Goal: Task Accomplishment & Management: Manage account settings

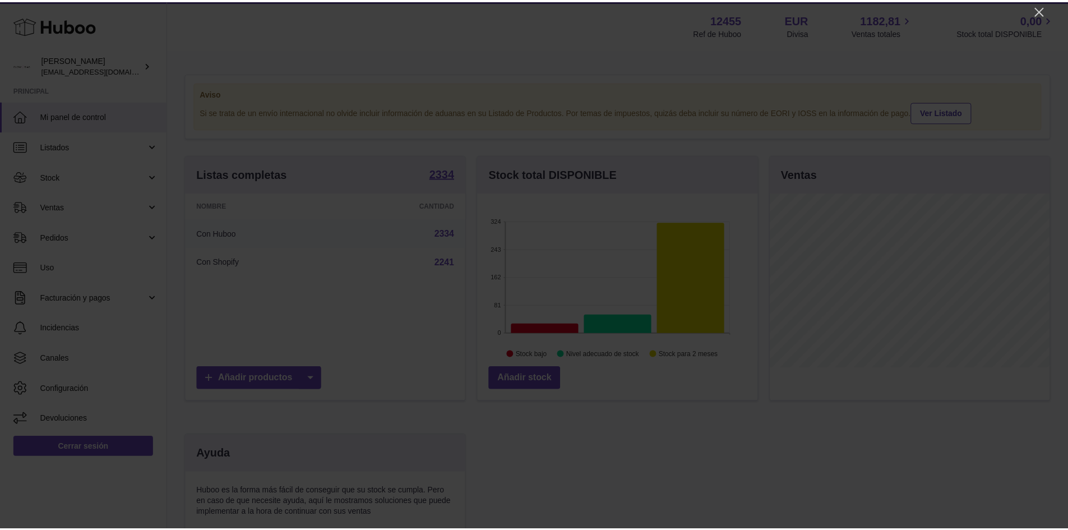
scroll to position [175, 283]
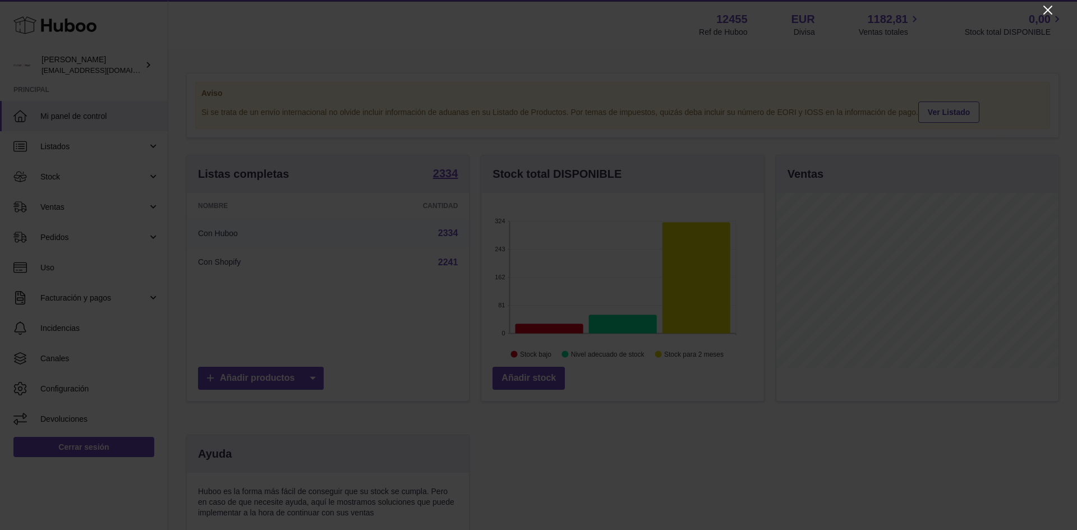
click at [1043, 5] on icon "Close" at bounding box center [1047, 9] width 13 height 13
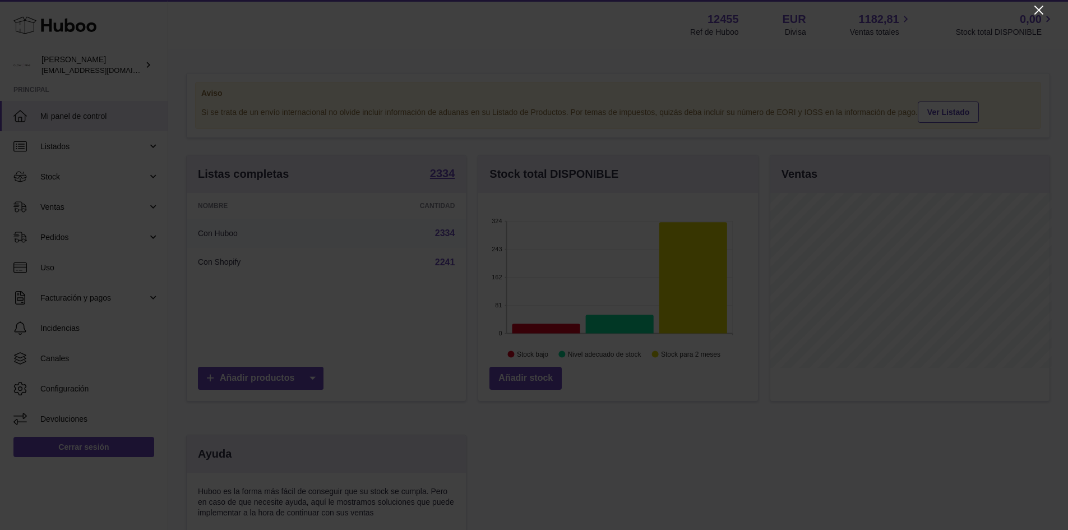
scroll to position [560616, 560512]
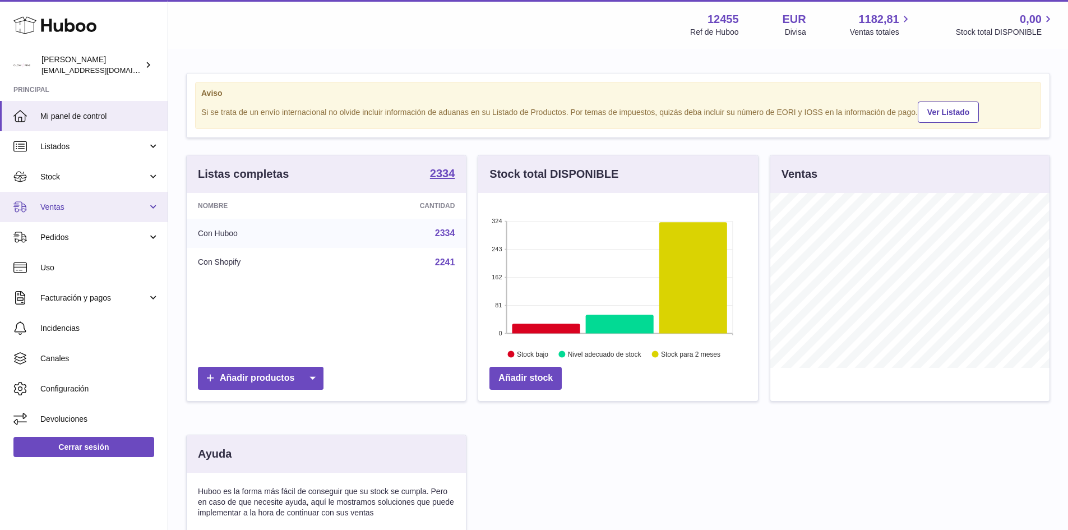
click at [51, 211] on span "Ventas" at bounding box center [93, 207] width 107 height 11
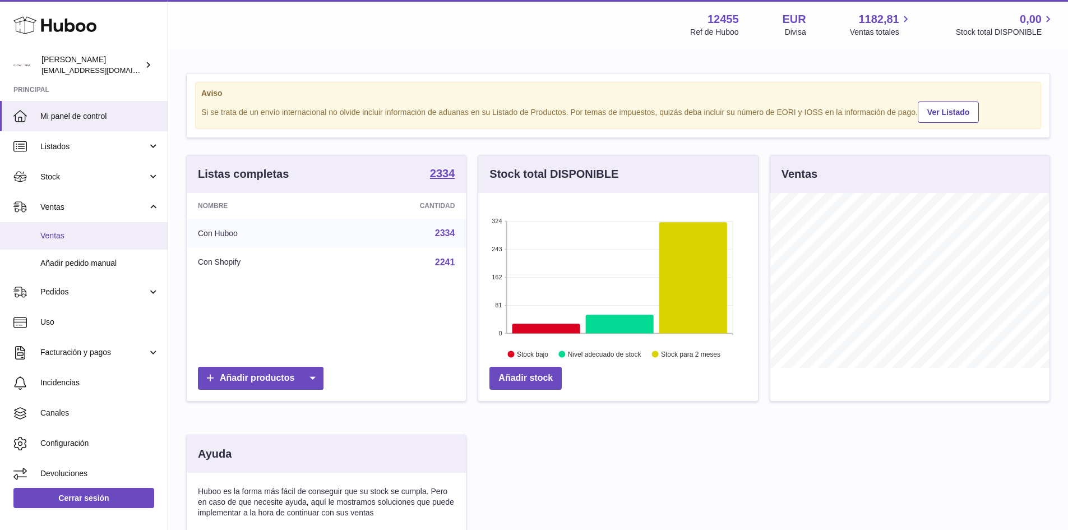
click at [65, 239] on span "Ventas" at bounding box center [99, 235] width 119 height 11
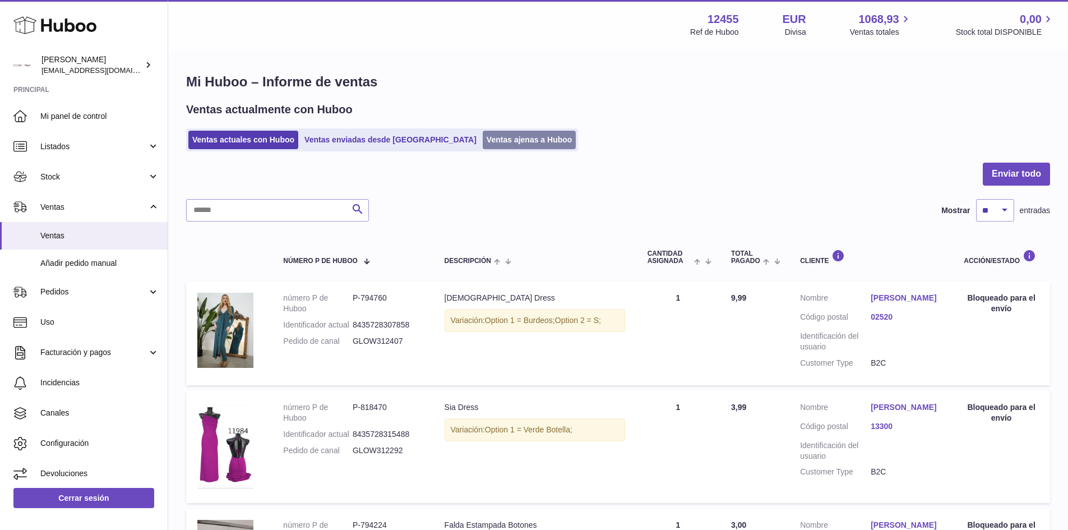
click at [483, 142] on link "Ventas ajenas a Huboo" at bounding box center [530, 140] width 94 height 19
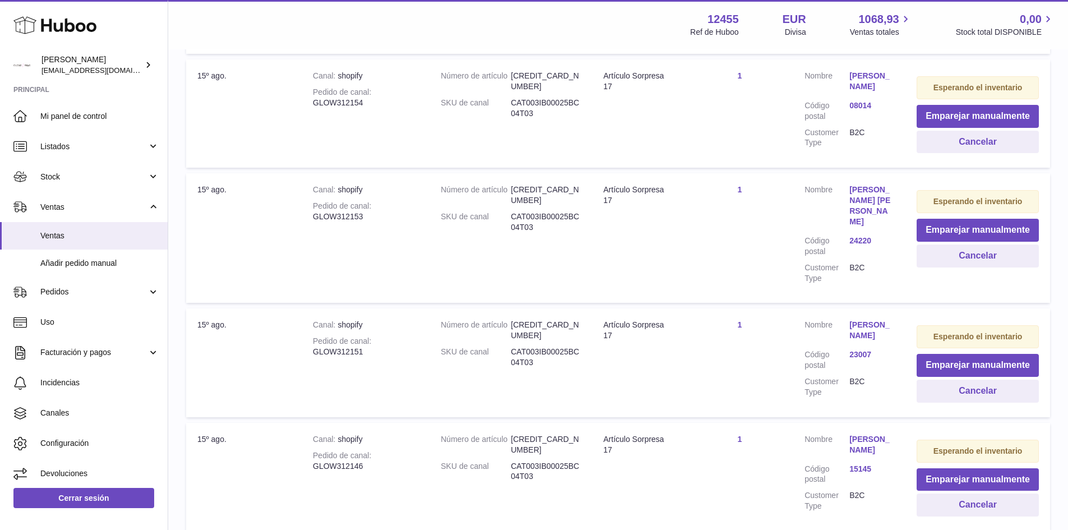
scroll to position [688, 0]
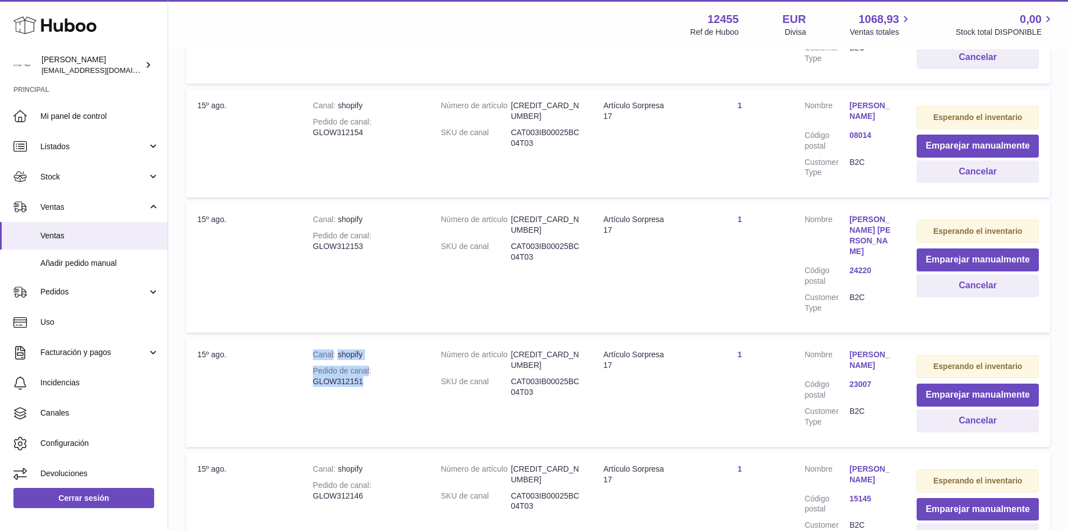
drag, startPoint x: 362, startPoint y: 380, endPoint x: 313, endPoint y: 360, distance: 52.3
click at [313, 360] on td "Canal shopify Pedido de canal GLOW312151" at bounding box center [366, 392] width 128 height 108
click at [339, 278] on td "Canal shopify Pedido de canal GLOW312153" at bounding box center [366, 268] width 128 height 130
drag, startPoint x: 313, startPoint y: 269, endPoint x: 389, endPoint y: 262, distance: 76.5
click at [389, 252] on div "Pedido de canal GLOW312153" at bounding box center [365, 240] width 105 height 21
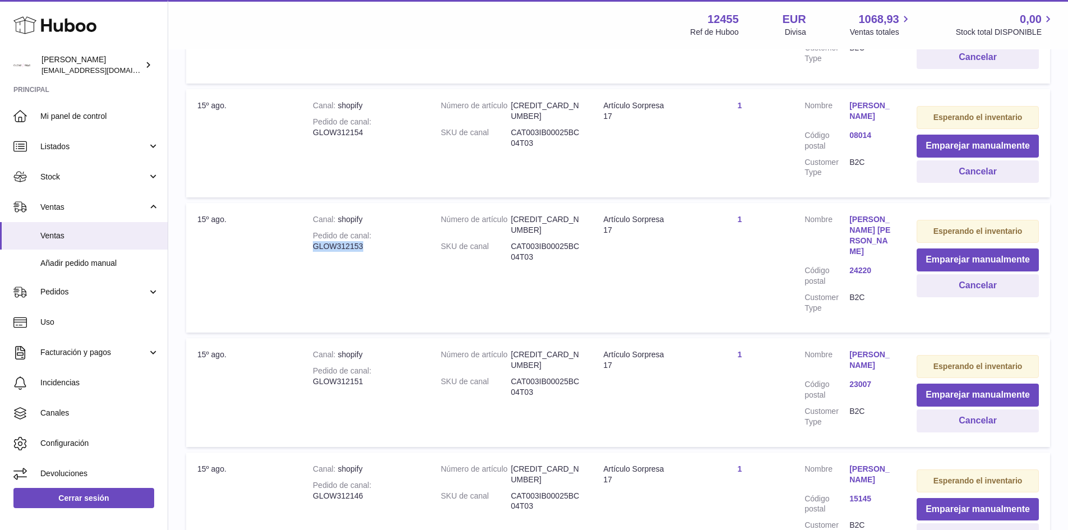
copy div "GLOW312153"
click at [346, 381] on div "Pedido de canal GLOW312151" at bounding box center [365, 376] width 105 height 21
drag, startPoint x: 315, startPoint y: 267, endPoint x: 363, endPoint y: 267, distance: 48.8
click at [363, 252] on div "Pedido de canal GLOW312153" at bounding box center [365, 240] width 105 height 21
copy div "GLOW312153"
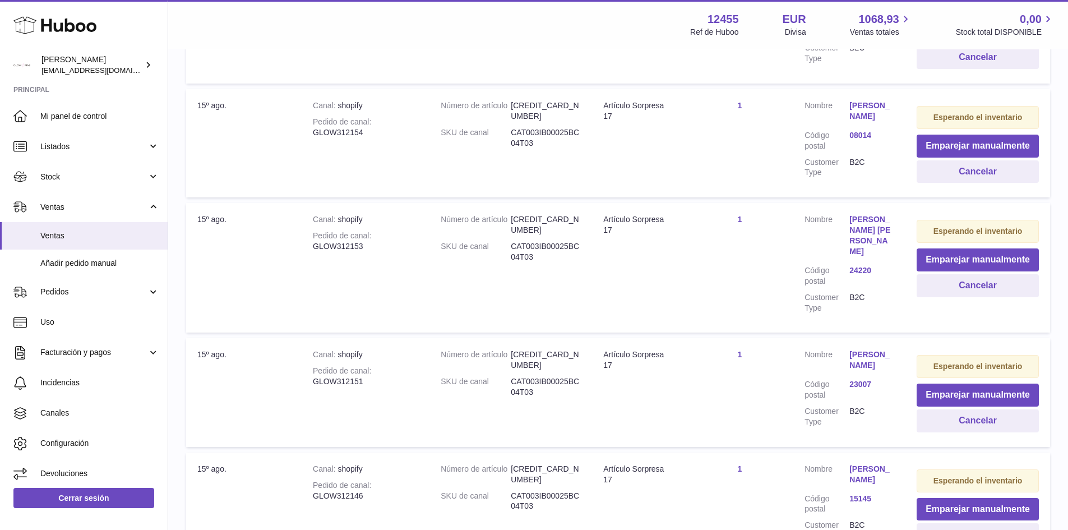
click at [338, 376] on div "Pedido de canal GLOW312151" at bounding box center [365, 376] width 105 height 21
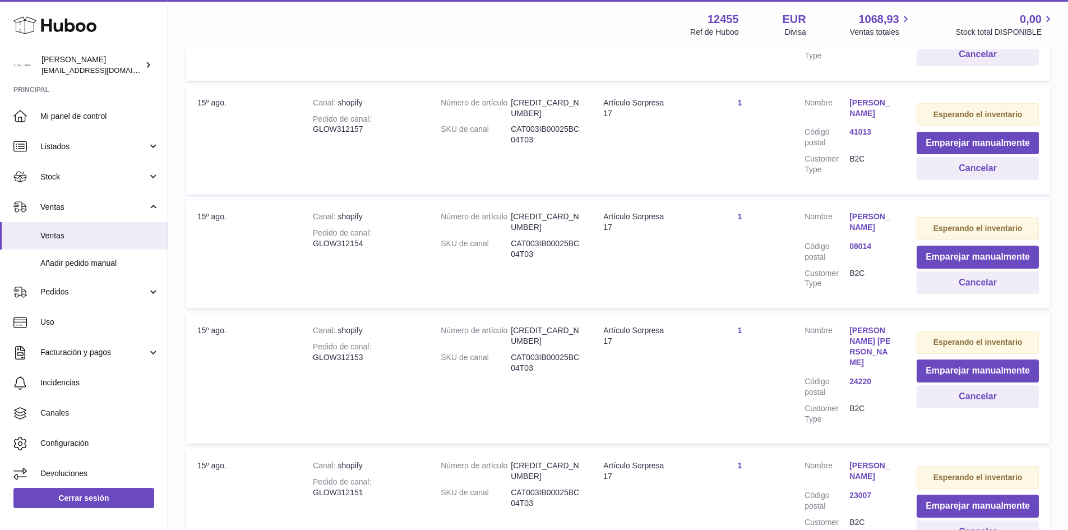
scroll to position [575, 0]
drag, startPoint x: 364, startPoint y: 255, endPoint x: 315, endPoint y: 252, distance: 49.4
click at [315, 250] on div "Pedido de canal GLOW312154" at bounding box center [365, 239] width 105 height 21
copy div "GLOW312154"
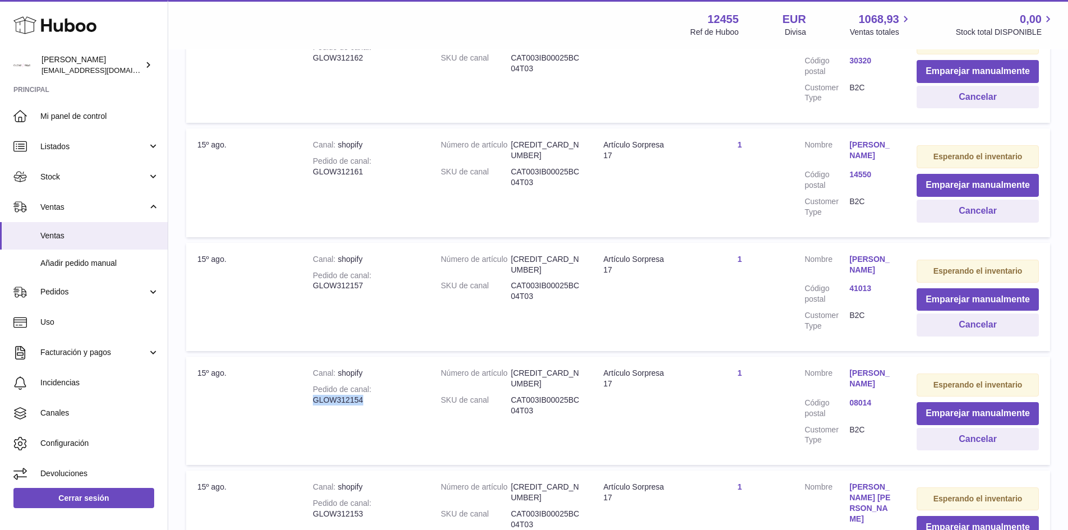
scroll to position [407, 0]
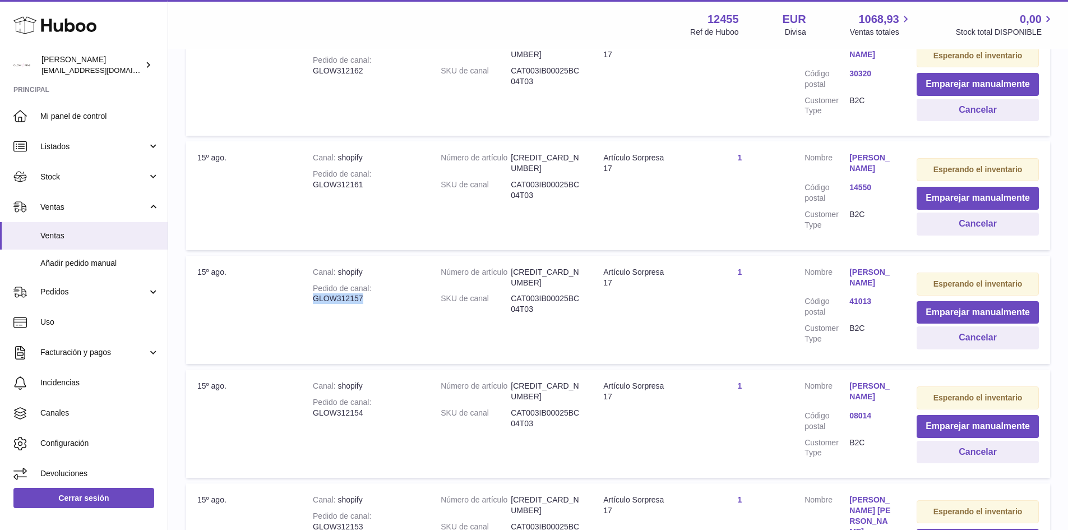
drag, startPoint x: 362, startPoint y: 298, endPoint x: 314, endPoint y: 300, distance: 48.3
click at [314, 300] on div "Pedido de canal GLOW312157" at bounding box center [365, 293] width 105 height 21
copy div "GLOW312157"
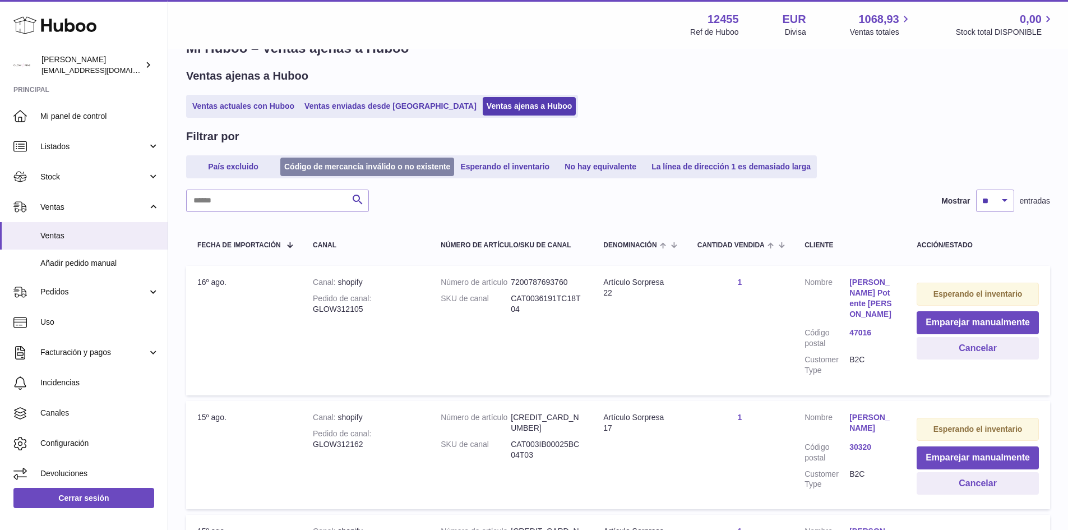
scroll to position [0, 0]
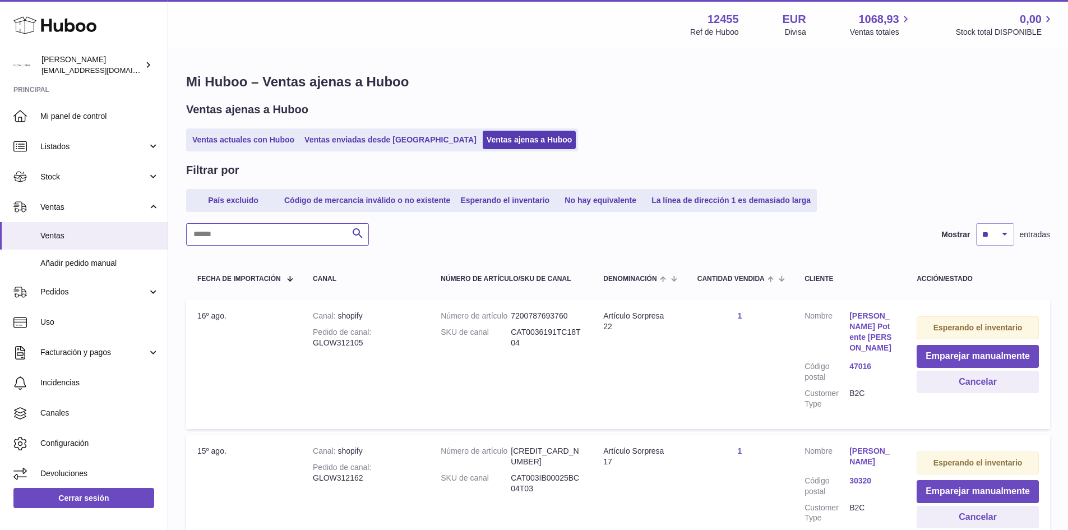
click at [278, 232] on input "text" at bounding box center [277, 234] width 183 height 22
click at [227, 133] on link "Ventas actuales con Huboo" at bounding box center [243, 140] width 110 height 19
click at [215, 139] on link "Ventas actuales con Huboo" at bounding box center [243, 140] width 110 height 19
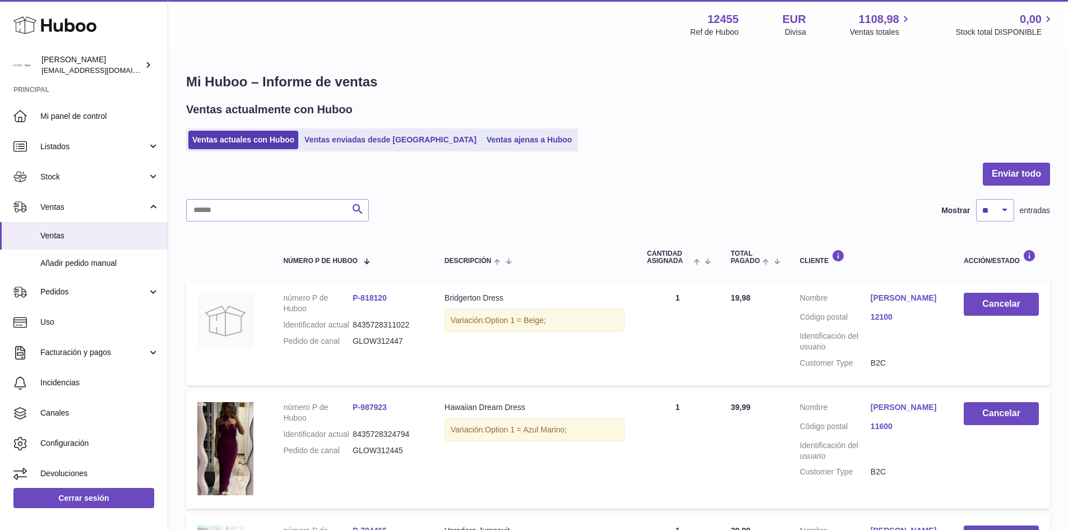
click at [236, 217] on input "text" at bounding box center [277, 210] width 183 height 22
click at [331, 144] on link "Ventas enviadas desde [GEOGRAPHIC_DATA]" at bounding box center [391, 140] width 180 height 19
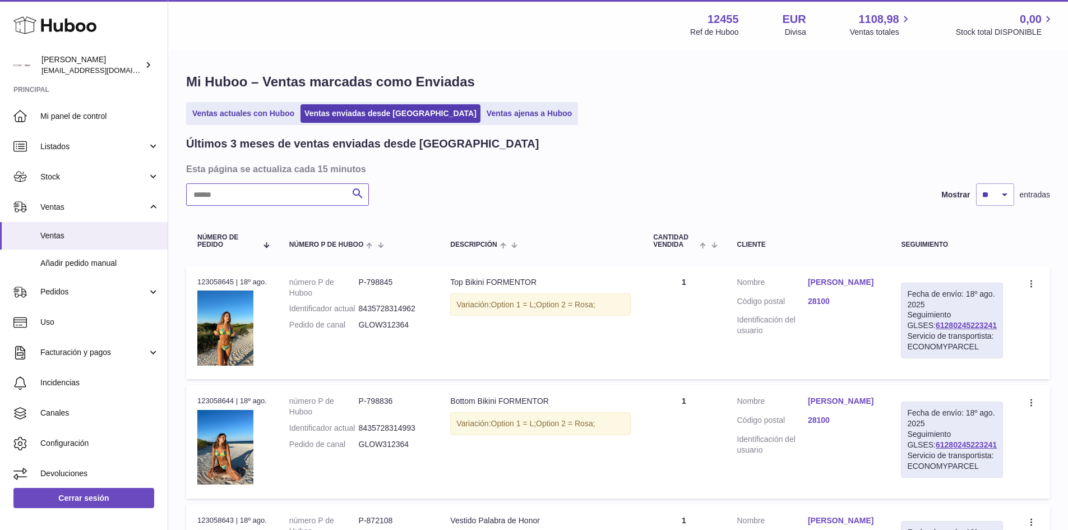
click at [265, 194] on input "text" at bounding box center [277, 194] width 183 height 22
paste input "**********"
type input "**********"
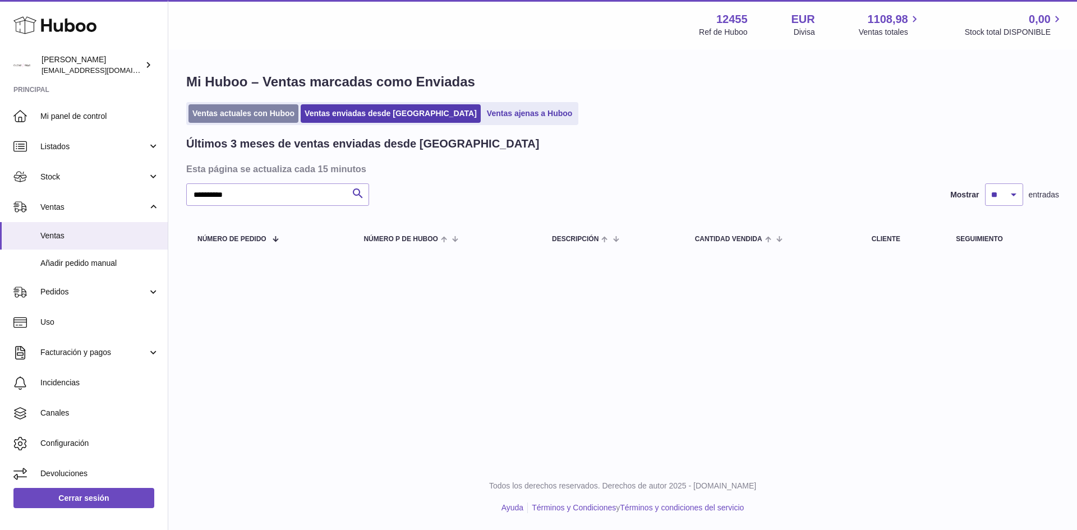
click at [233, 121] on link "Ventas actuales con Huboo" at bounding box center [243, 113] width 110 height 19
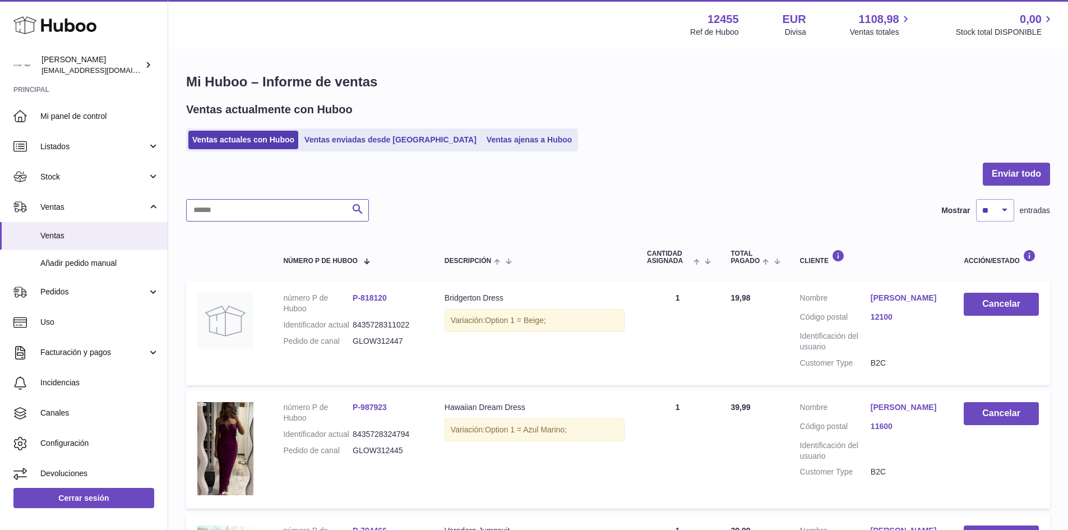
click at [265, 207] on input "text" at bounding box center [277, 210] width 183 height 22
paste input "**********"
type input "**********"
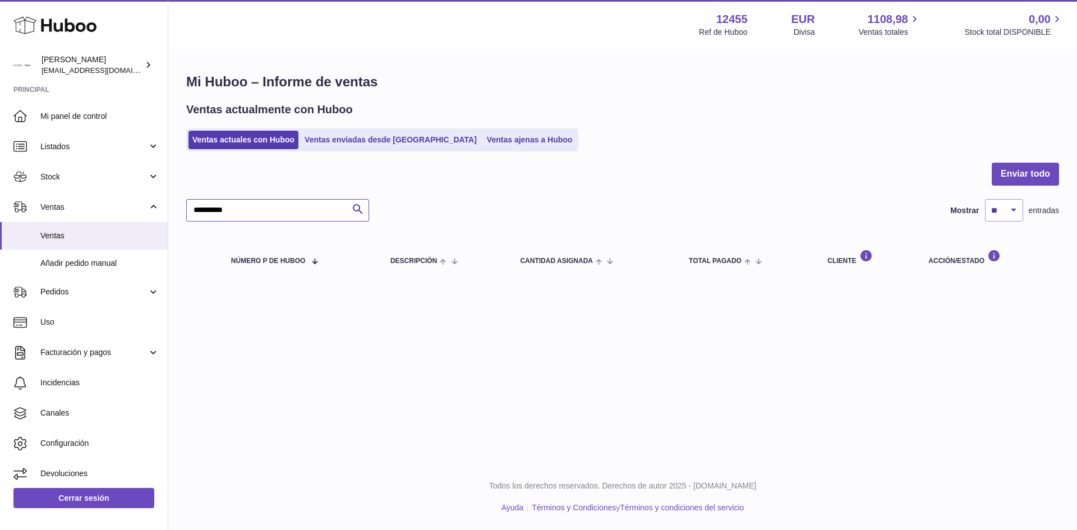
click at [260, 218] on input "**********" at bounding box center [277, 210] width 183 height 22
click at [483, 131] on link "Ventas ajenas a Huboo" at bounding box center [530, 140] width 94 height 19
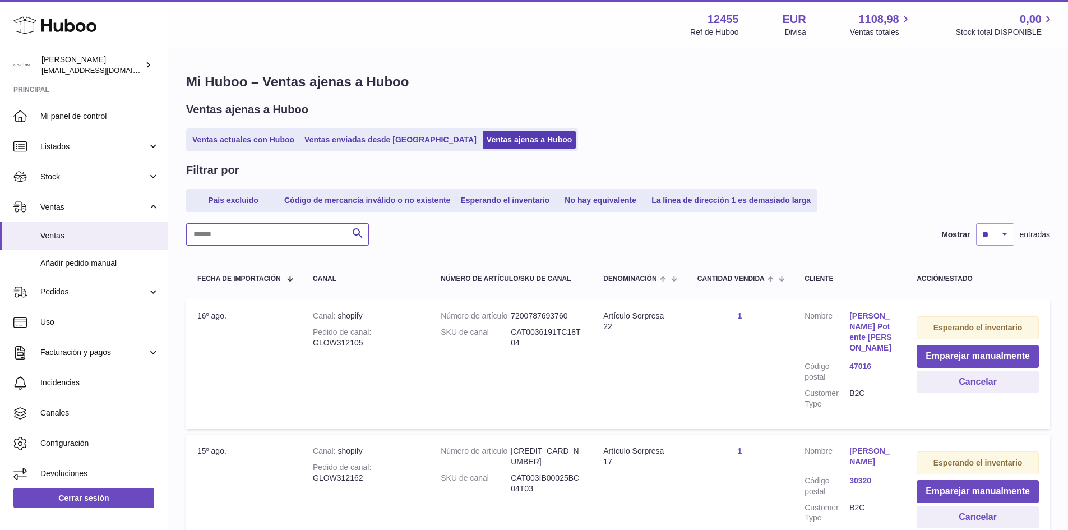
click at [257, 242] on input "text" at bounding box center [277, 234] width 183 height 22
paste input "**********"
type input "**********"
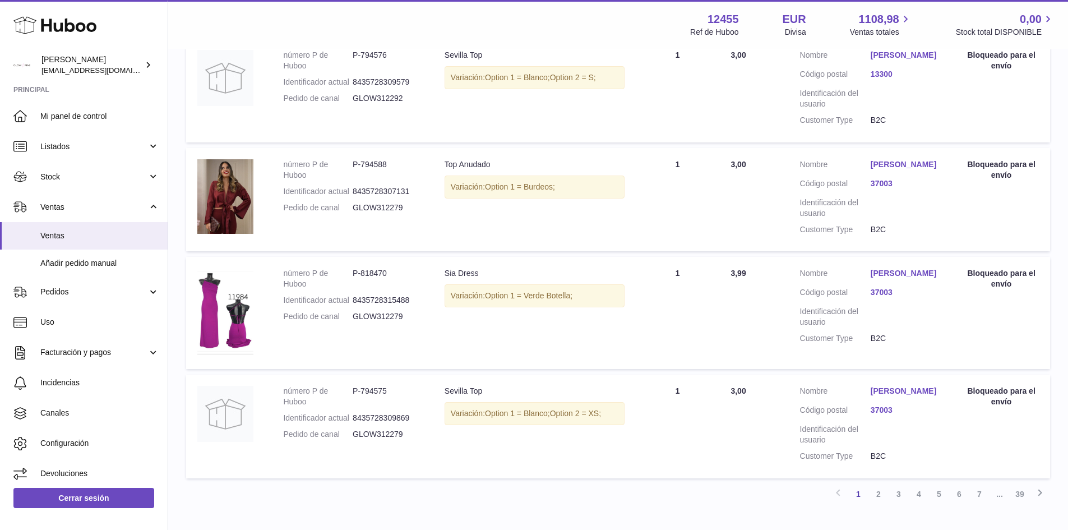
scroll to position [1036, 0]
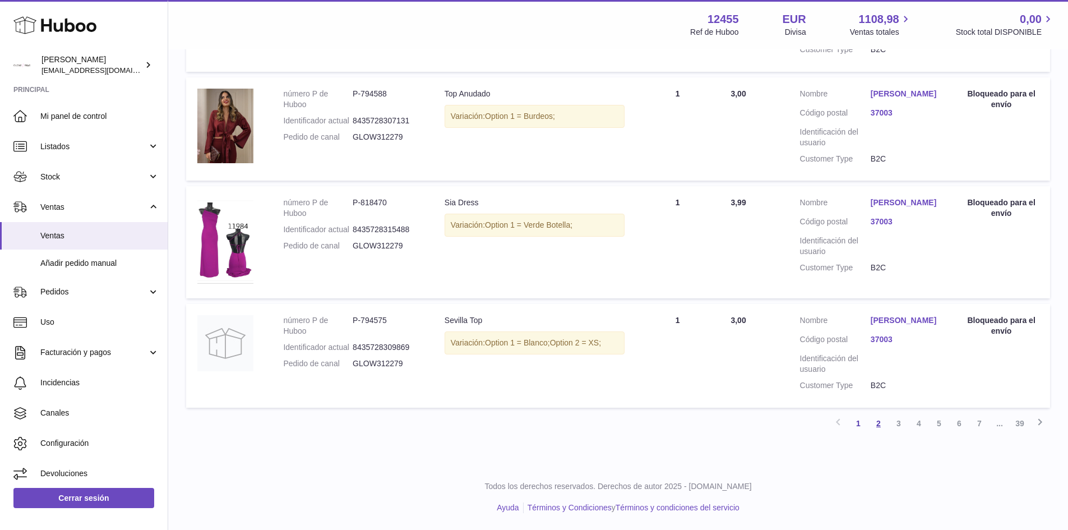
click at [874, 425] on link "2" at bounding box center [879, 423] width 20 height 20
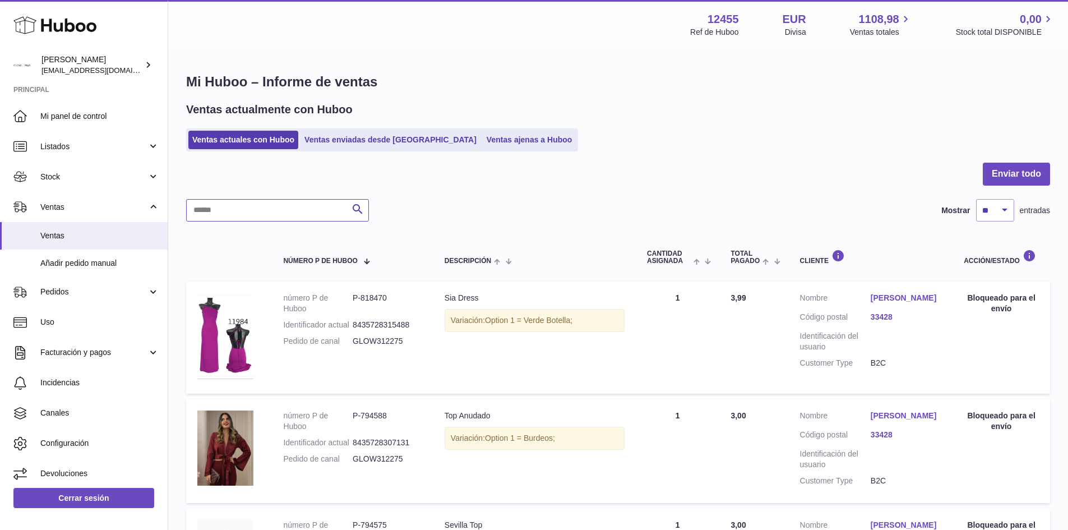
click at [255, 214] on input "text" at bounding box center [277, 210] width 183 height 22
paste input "**********"
type input "**********"
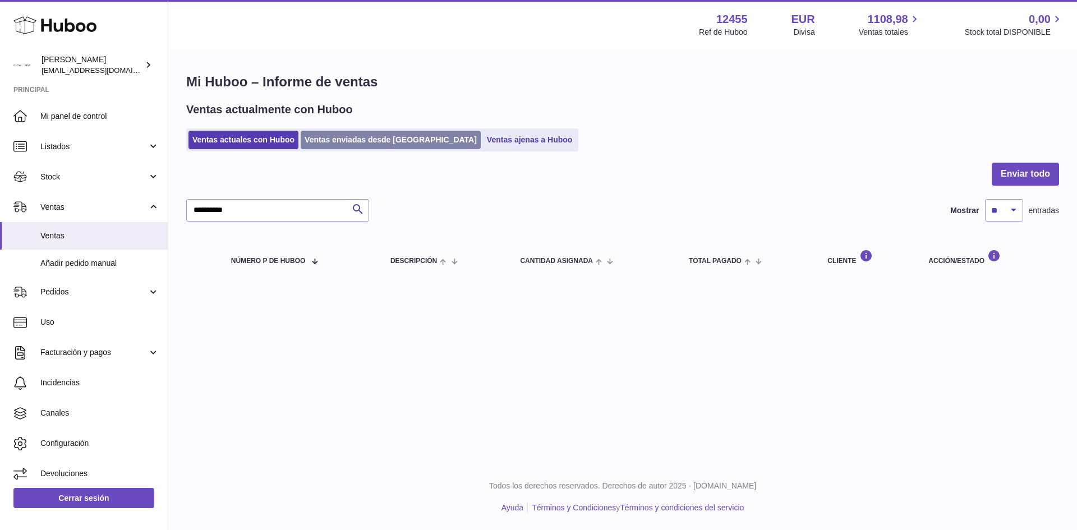
click at [365, 145] on link "Ventas enviadas desde [GEOGRAPHIC_DATA]" at bounding box center [391, 140] width 180 height 19
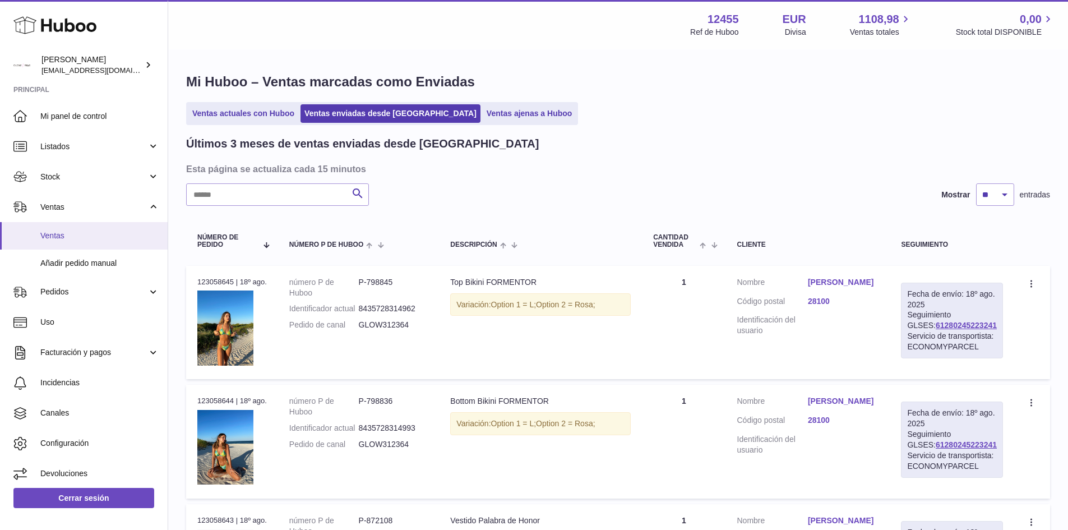
click at [75, 236] on span "Ventas" at bounding box center [99, 235] width 119 height 11
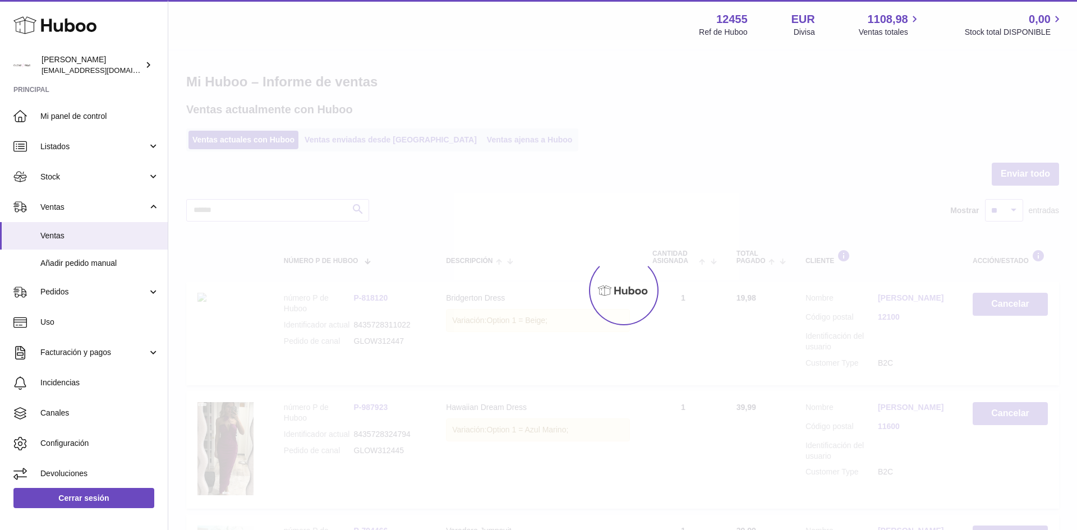
click at [465, 140] on div at bounding box center [622, 289] width 908 height 479
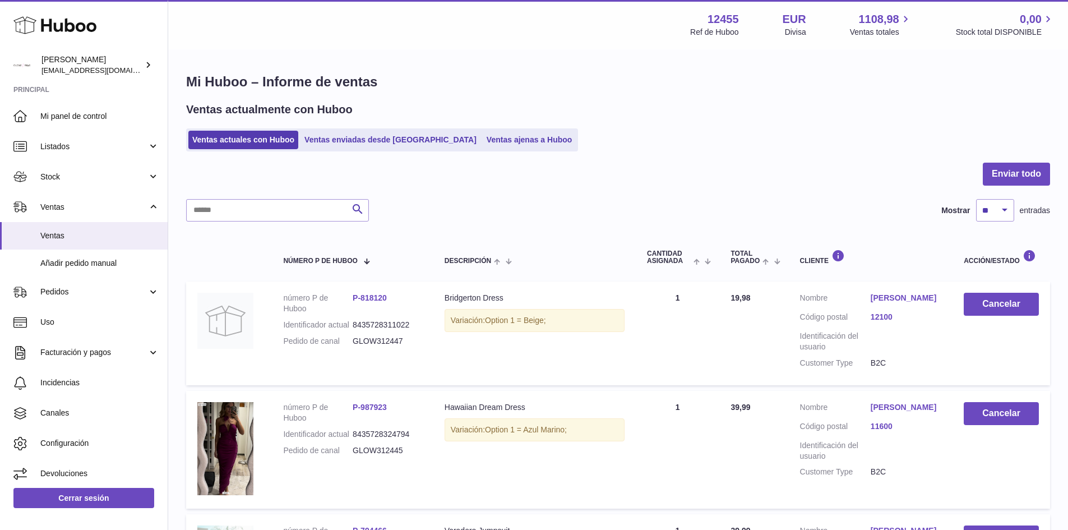
click at [483, 140] on link "Ventas ajenas a Huboo" at bounding box center [530, 140] width 94 height 19
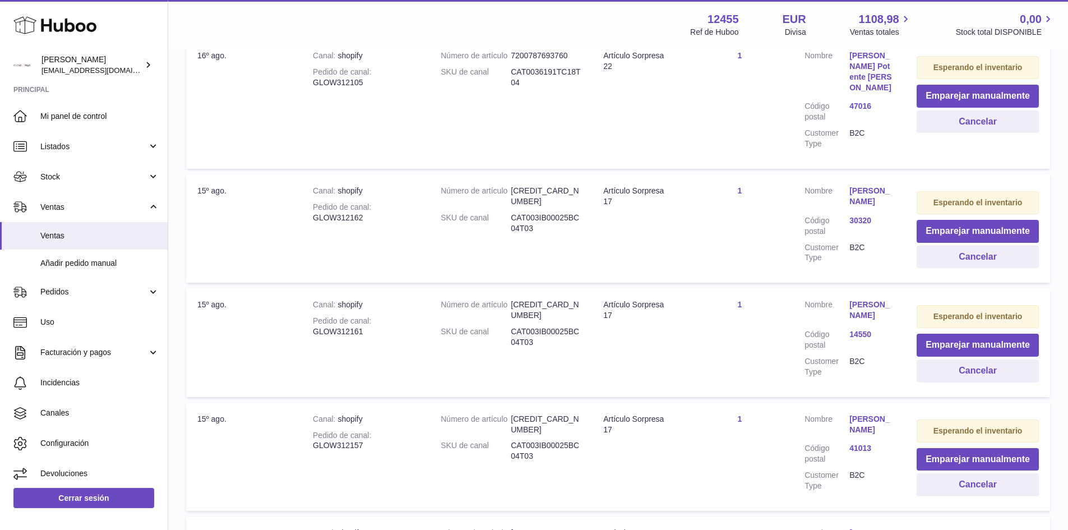
scroll to position [280, 0]
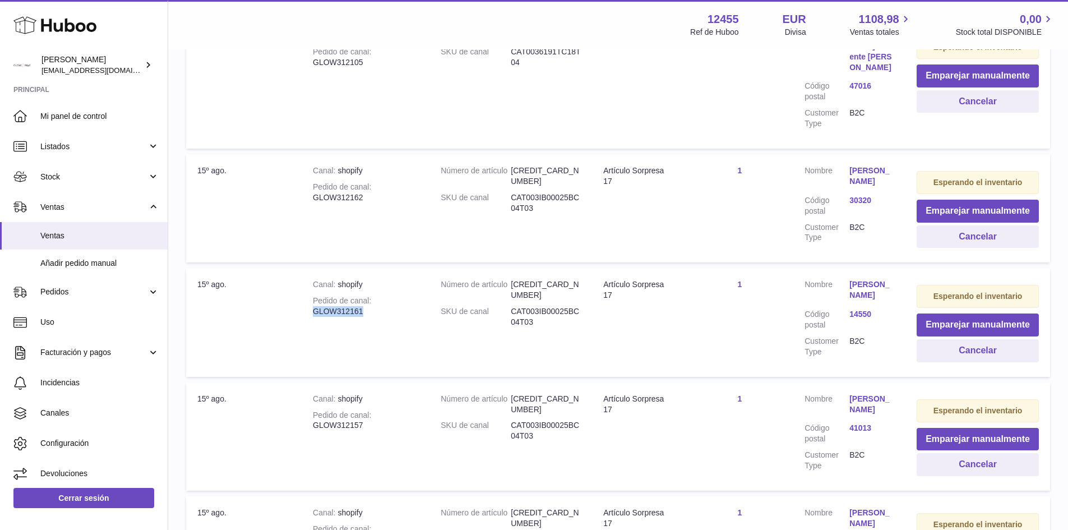
drag, startPoint x: 362, startPoint y: 303, endPoint x: 313, endPoint y: 303, distance: 48.8
click at [313, 303] on div "Pedido de canal GLOW312161" at bounding box center [365, 306] width 105 height 21
copy div "GLOW312161"
drag, startPoint x: 315, startPoint y: 186, endPoint x: 362, endPoint y: 186, distance: 46.5
click at [362, 186] on div "Pedido de canal GLOW312162" at bounding box center [365, 192] width 105 height 21
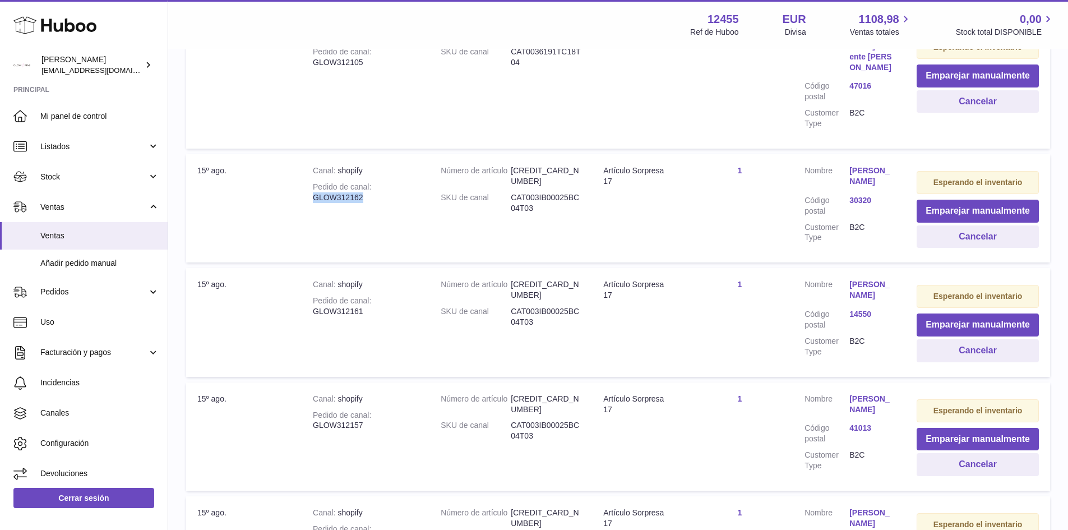
copy div "GLOW312162"
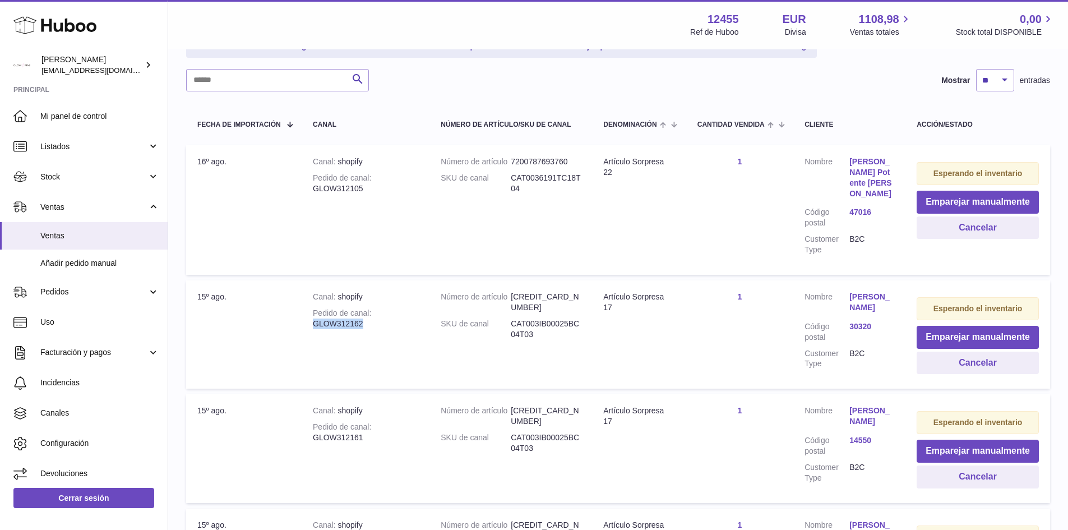
scroll to position [168, 0]
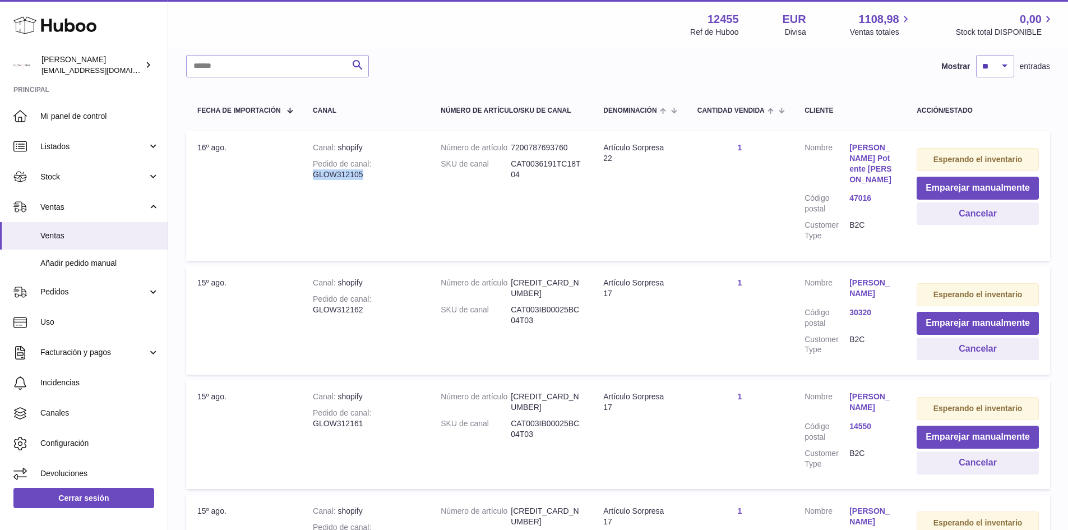
drag, startPoint x: 353, startPoint y: 176, endPoint x: 315, endPoint y: 174, distance: 38.2
click at [315, 174] on div "Pedido de canal GLOW312105" at bounding box center [365, 169] width 105 height 21
copy div "GLOW312105"
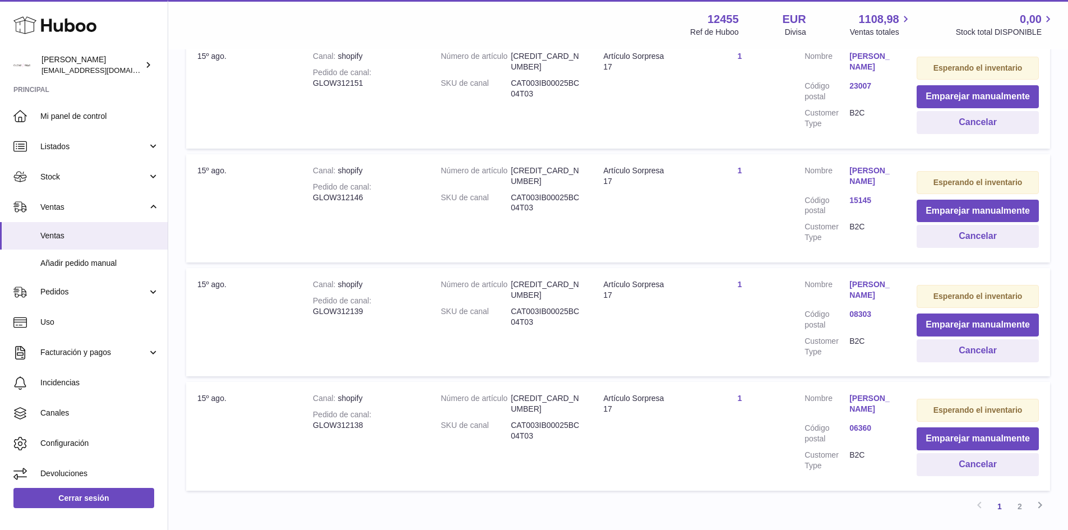
scroll to position [1080, 0]
